Goal: Navigation & Orientation: Find specific page/section

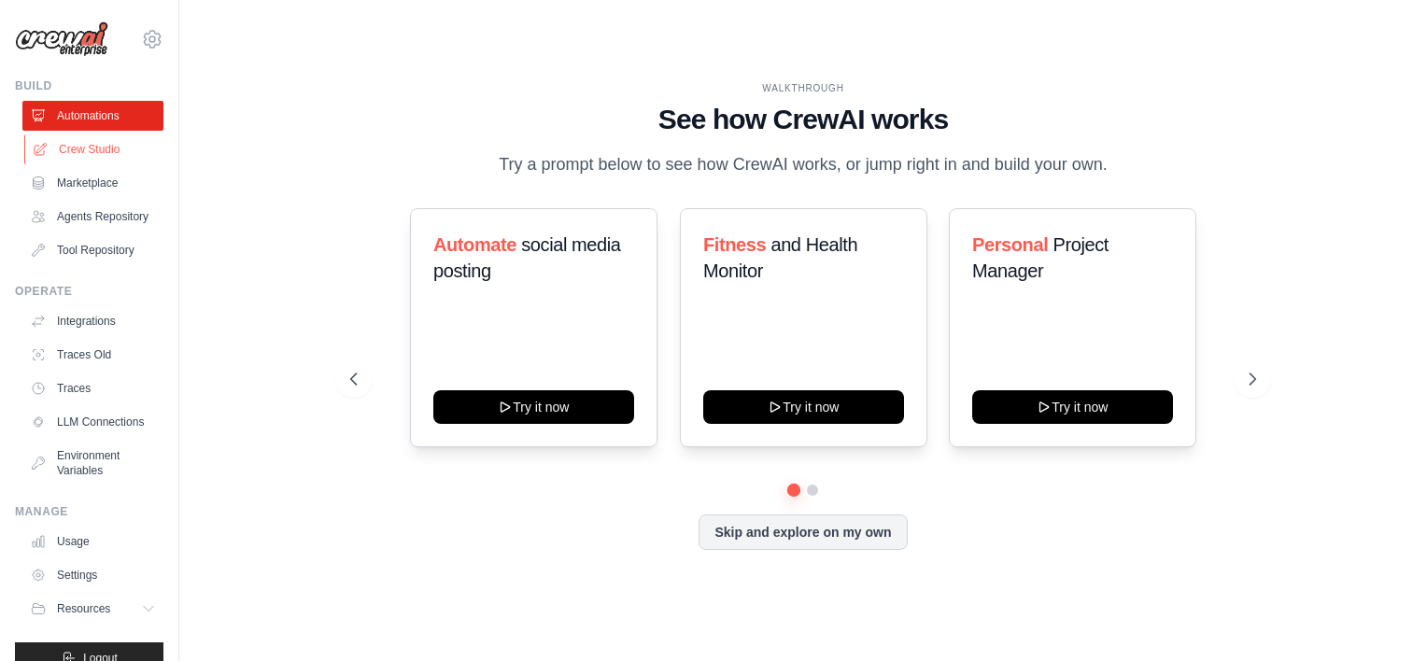
click at [105, 146] on link "Crew Studio" at bounding box center [94, 149] width 141 height 30
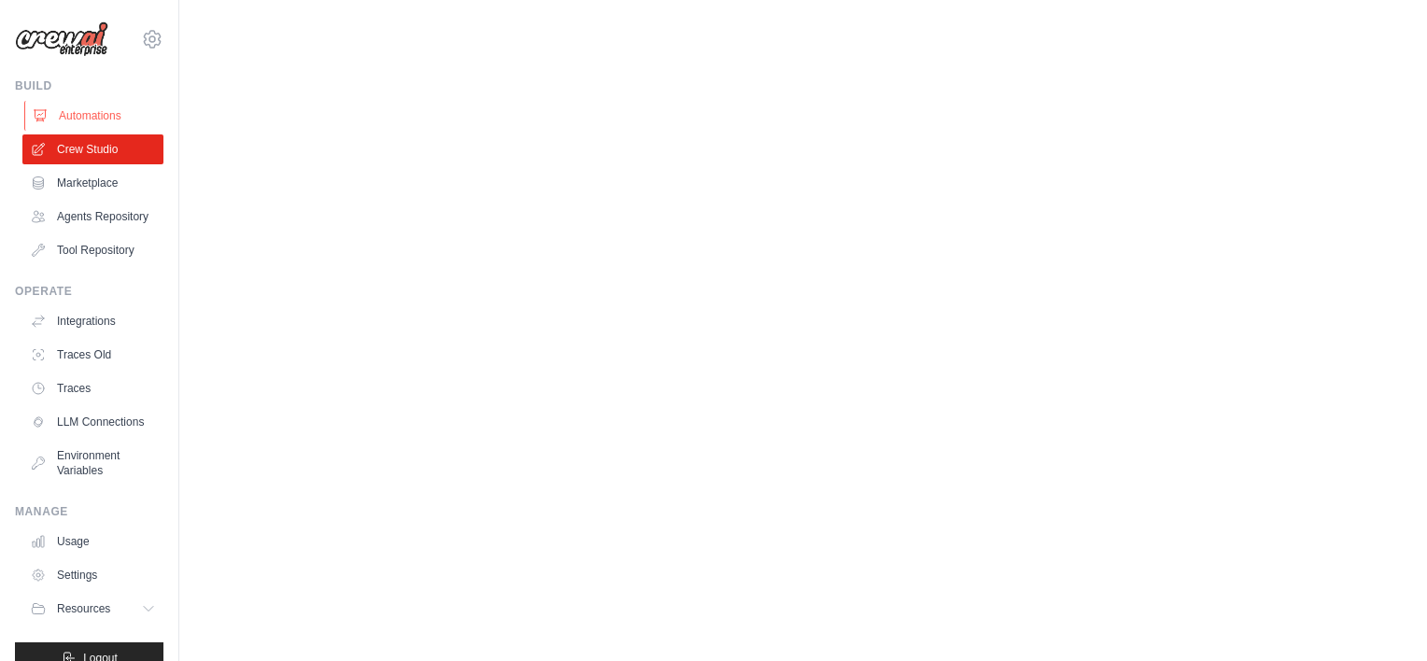
click at [92, 113] on link "Automations" at bounding box center [94, 116] width 141 height 30
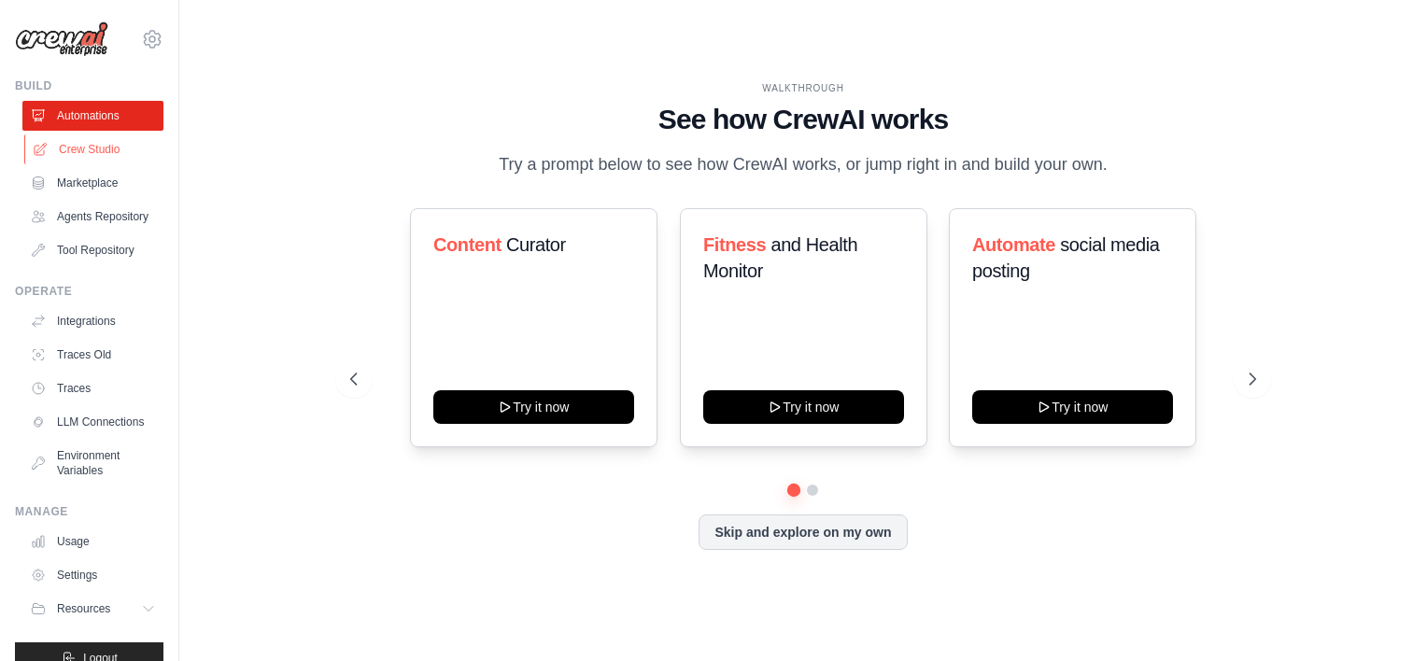
click at [77, 148] on link "Crew Studio" at bounding box center [94, 149] width 141 height 30
